Goal: Task Accomplishment & Management: Complete application form

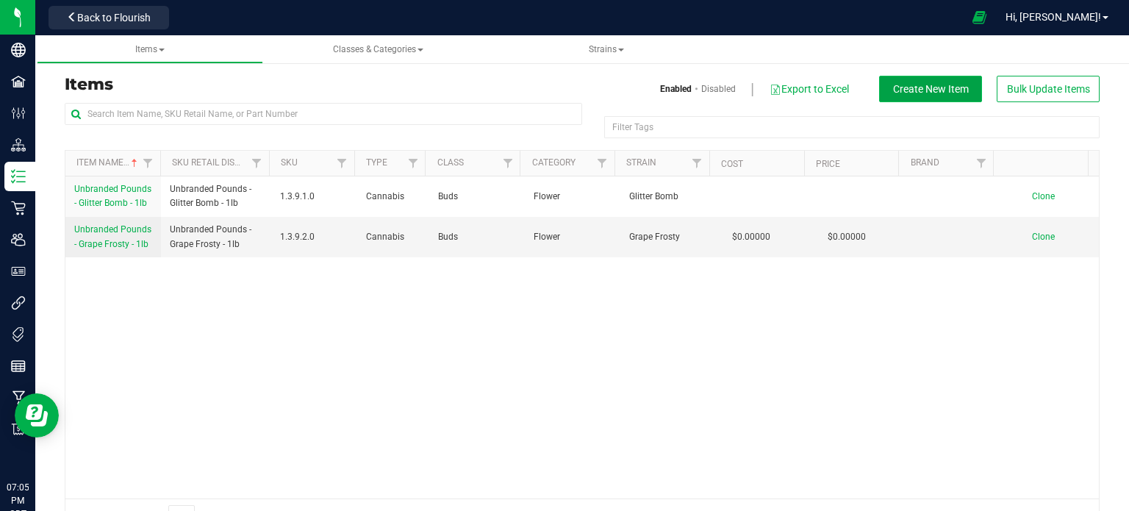
click at [896, 83] on span "Create New Item" at bounding box center [931, 89] width 76 height 12
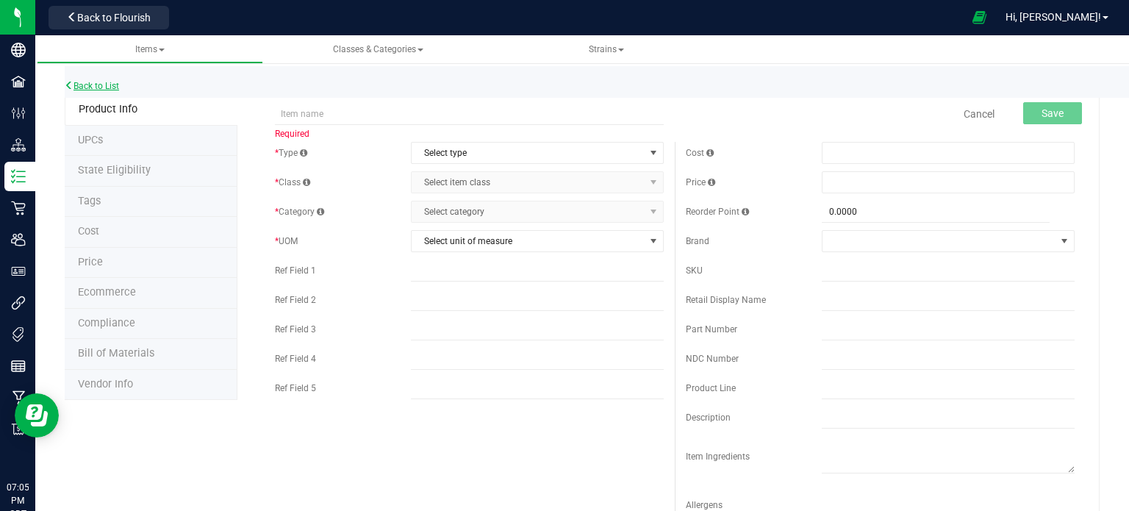
click at [88, 83] on link "Back to List" at bounding box center [92, 86] width 54 height 10
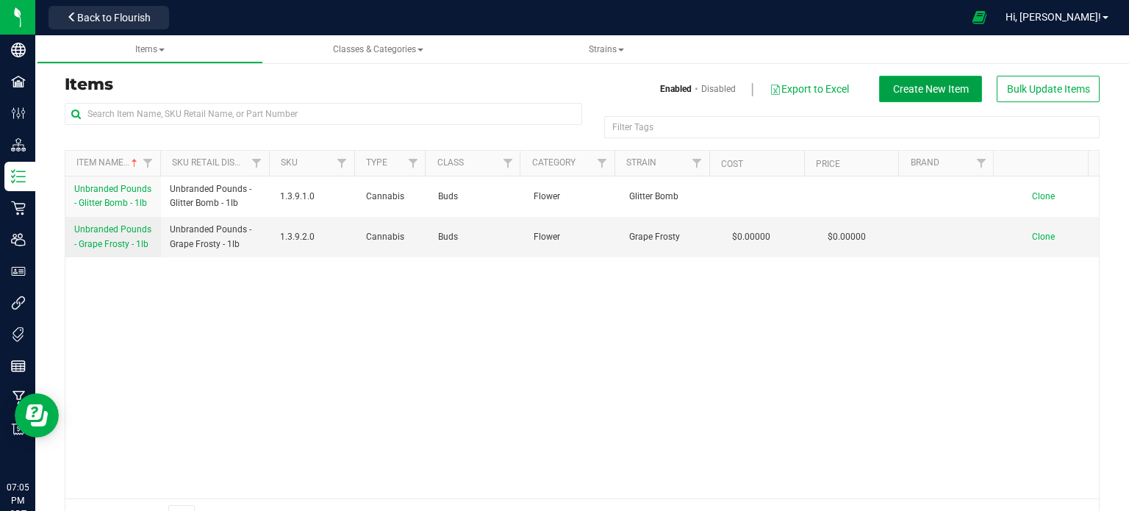
click at [921, 95] on button "Create New Item" at bounding box center [930, 89] width 103 height 26
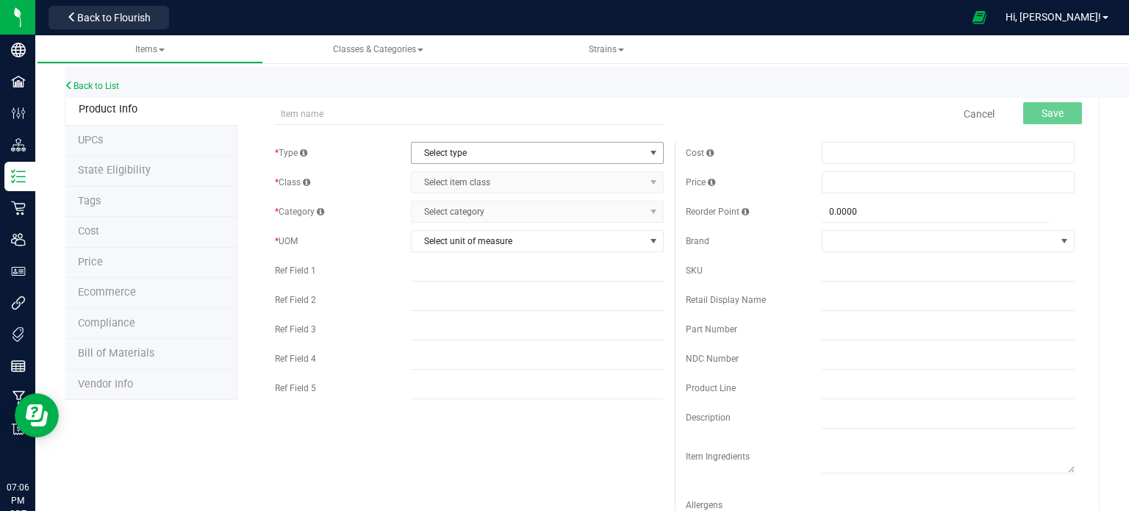
click at [515, 154] on span "Select type" at bounding box center [528, 153] width 233 height 21
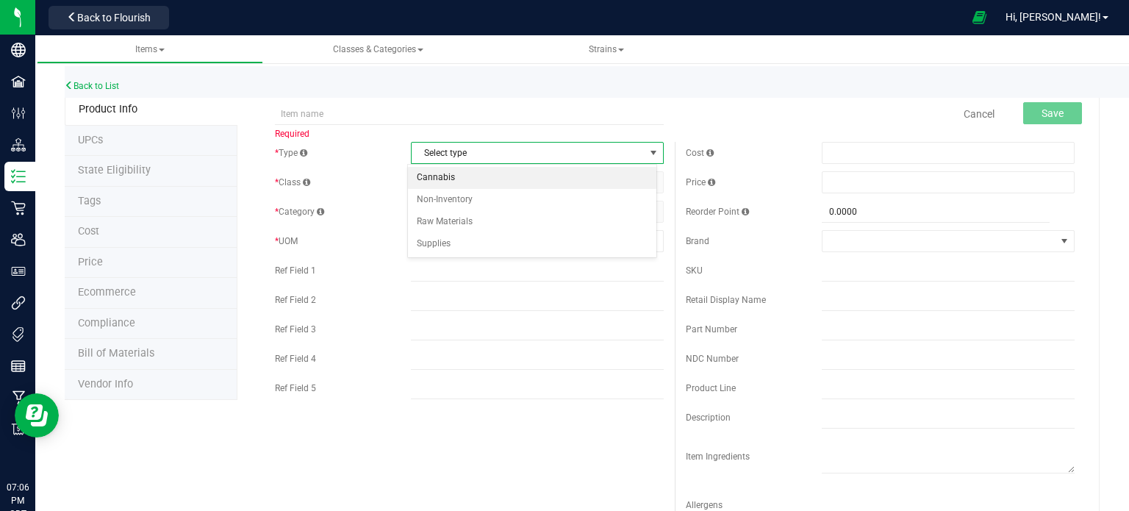
click at [493, 180] on li "Cannabis" at bounding box center [532, 178] width 249 height 22
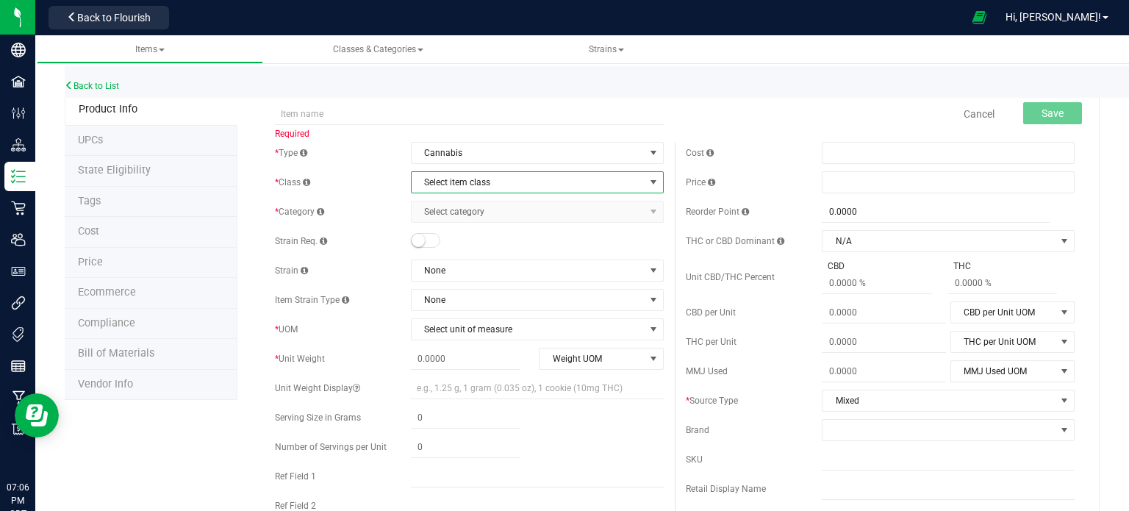
click at [473, 193] on span "Select item class" at bounding box center [537, 182] width 253 height 22
click at [459, 205] on li "Buds" at bounding box center [532, 207] width 249 height 22
click at [484, 213] on span "Select category" at bounding box center [528, 211] width 233 height 21
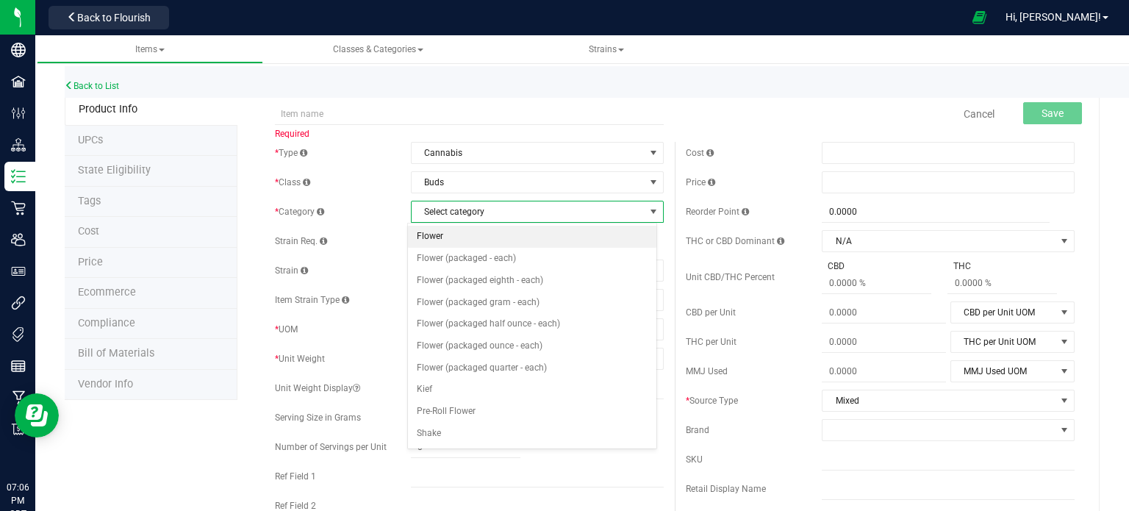
click at [454, 241] on li "Flower" at bounding box center [532, 237] width 249 height 22
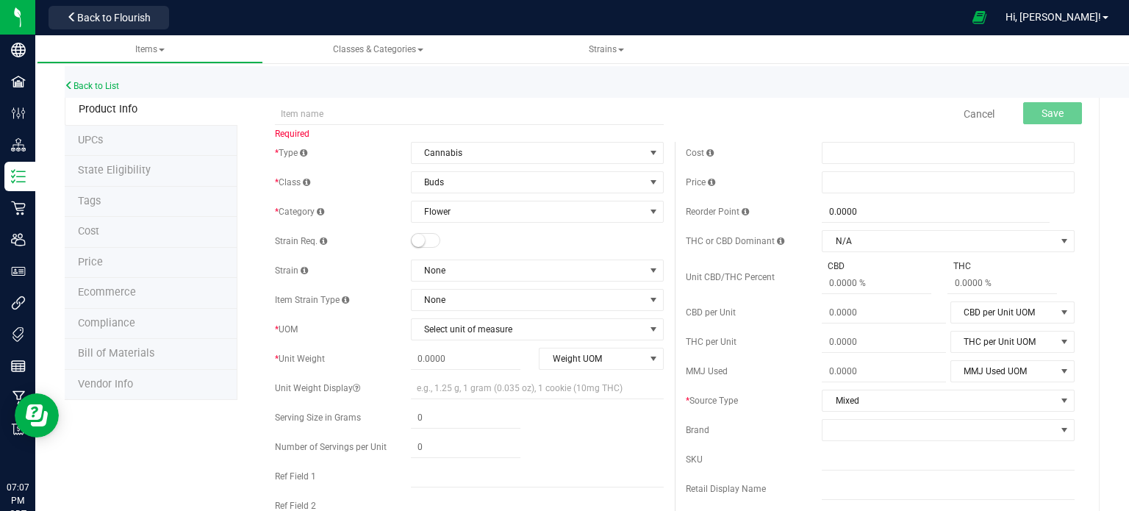
click at [706, 157] on link at bounding box center [709, 153] width 10 height 10
click at [751, 66] on div "Back to List" at bounding box center [629, 82] width 1129 height 32
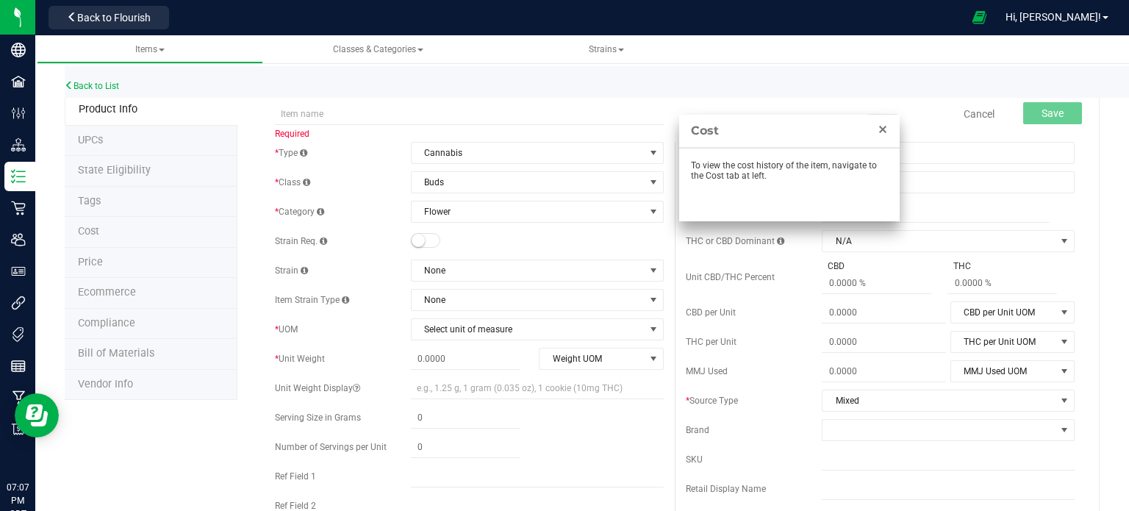
click at [890, 131] on link "Close" at bounding box center [883, 130] width 18 height 18
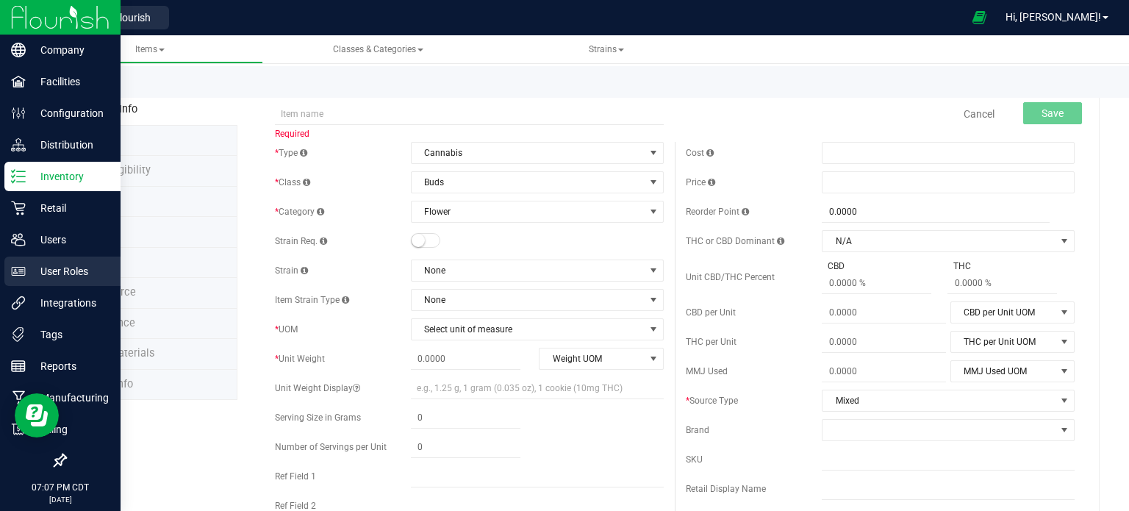
click at [59, 272] on p "User Roles" at bounding box center [70, 271] width 88 height 18
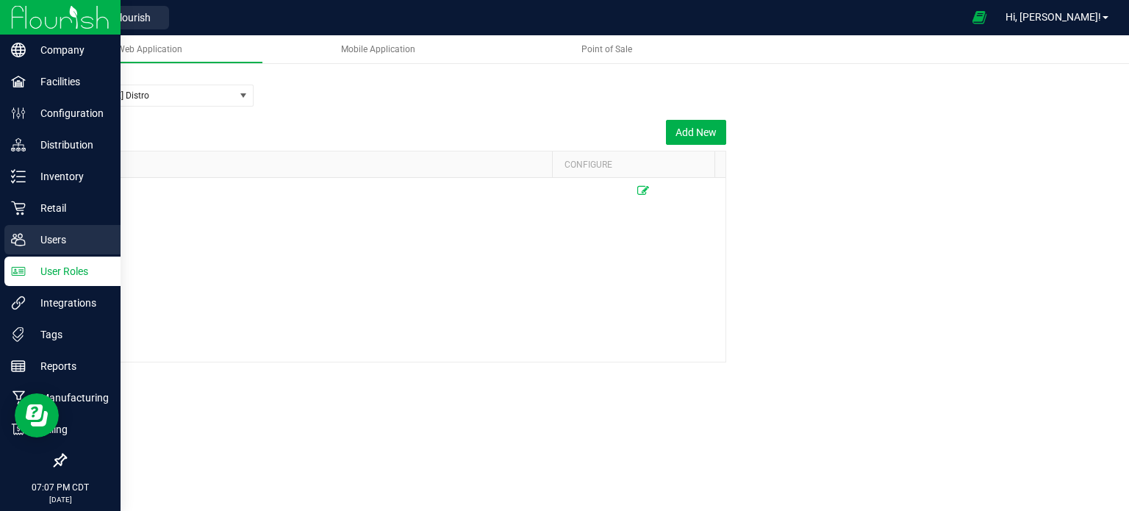
click at [32, 241] on p "Users" at bounding box center [70, 240] width 88 height 18
